Goal: Complete application form

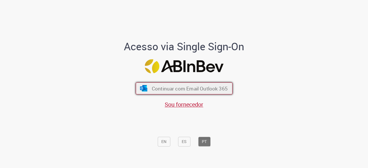
click at [188, 87] on span "Continuar com Email Outlook 365" at bounding box center [190, 88] width 76 height 7
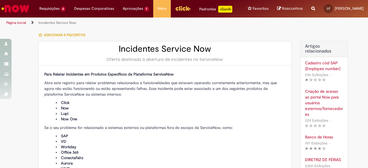
type input "**********"
type input "****"
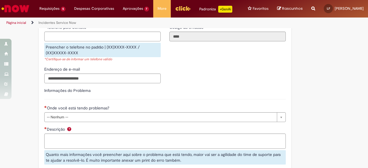
scroll to position [259, 0]
